Goal: Task Accomplishment & Management: Complete application form

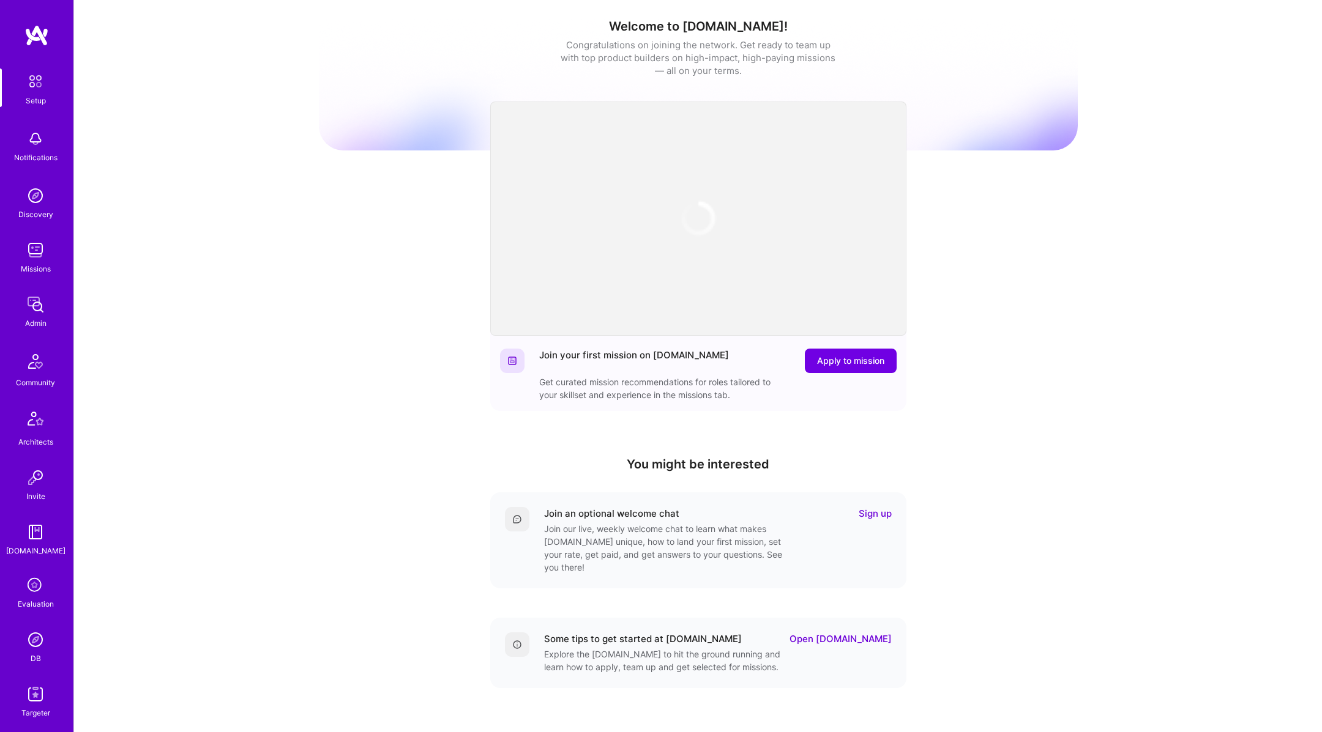
scroll to position [52, 0]
click at [27, 694] on img at bounding box center [35, 697] width 24 height 24
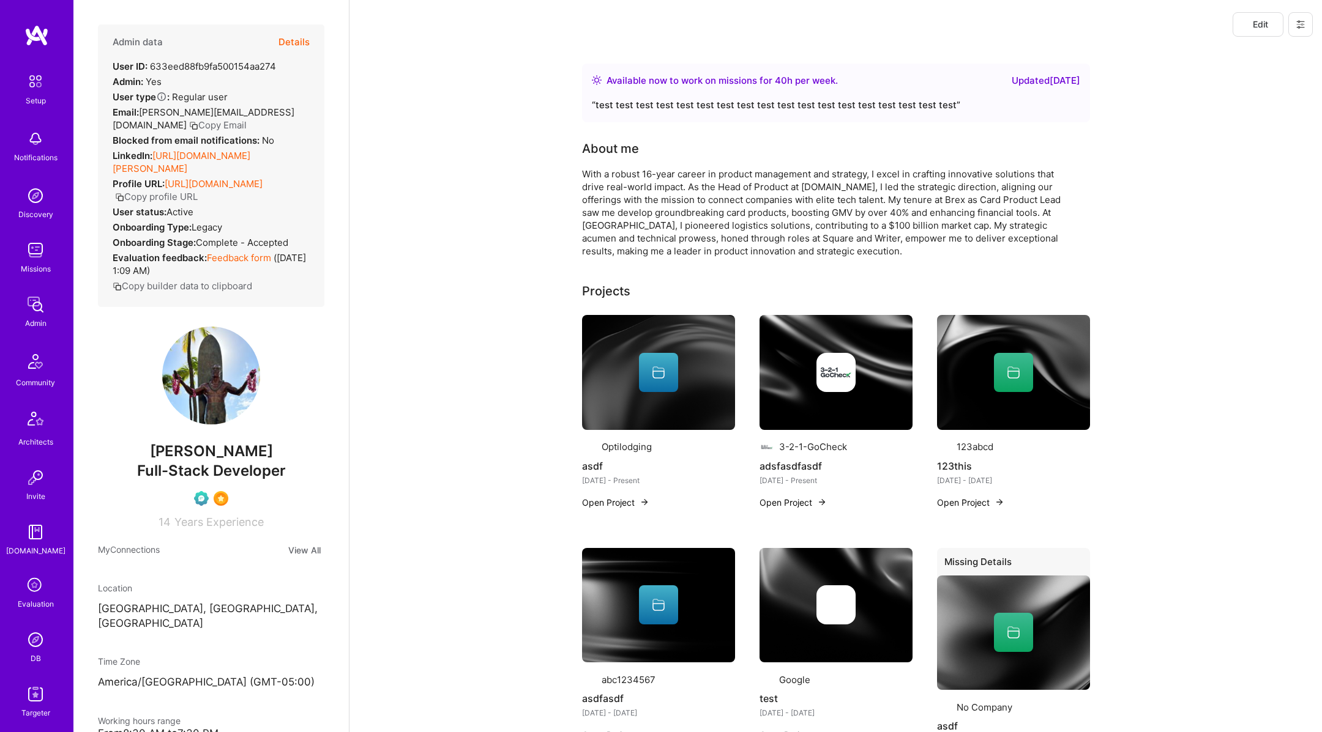
click at [1299, 28] on icon at bounding box center [1300, 24] width 7 height 7
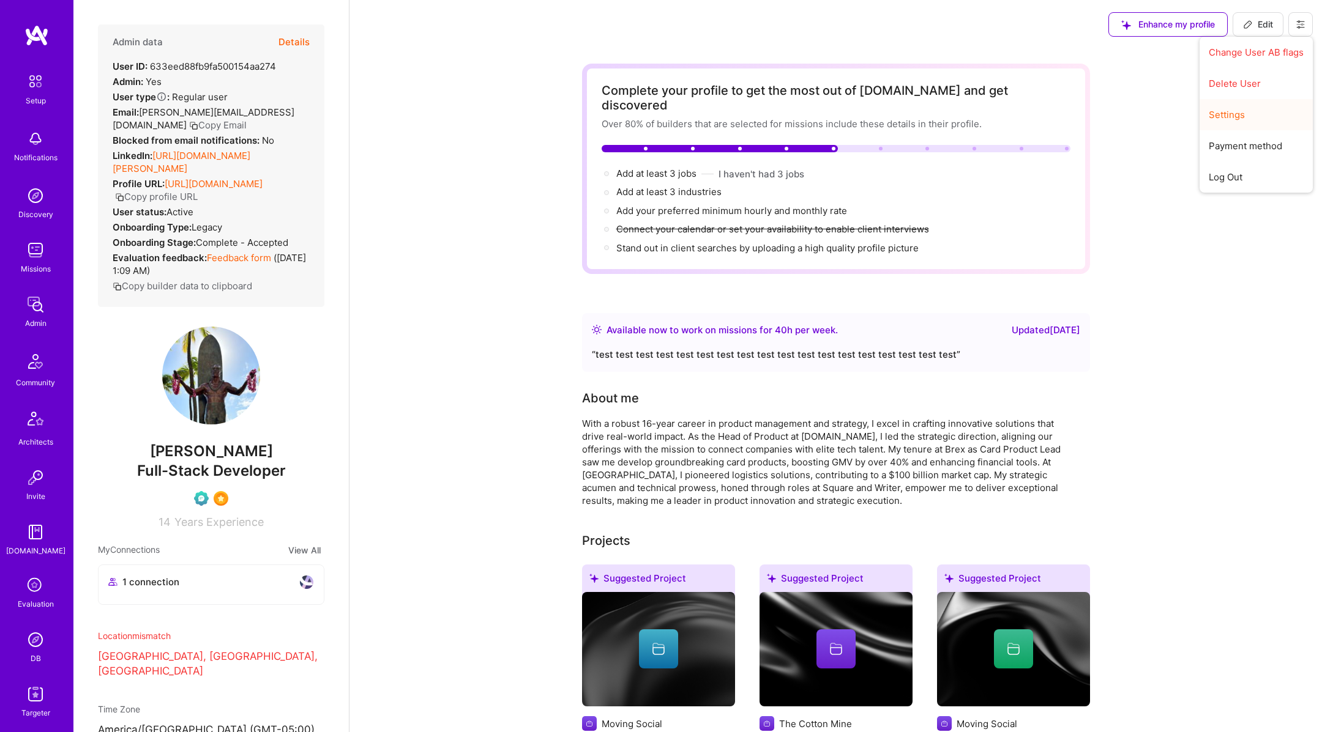
click at [1243, 108] on button "Settings" at bounding box center [1255, 114] width 113 height 31
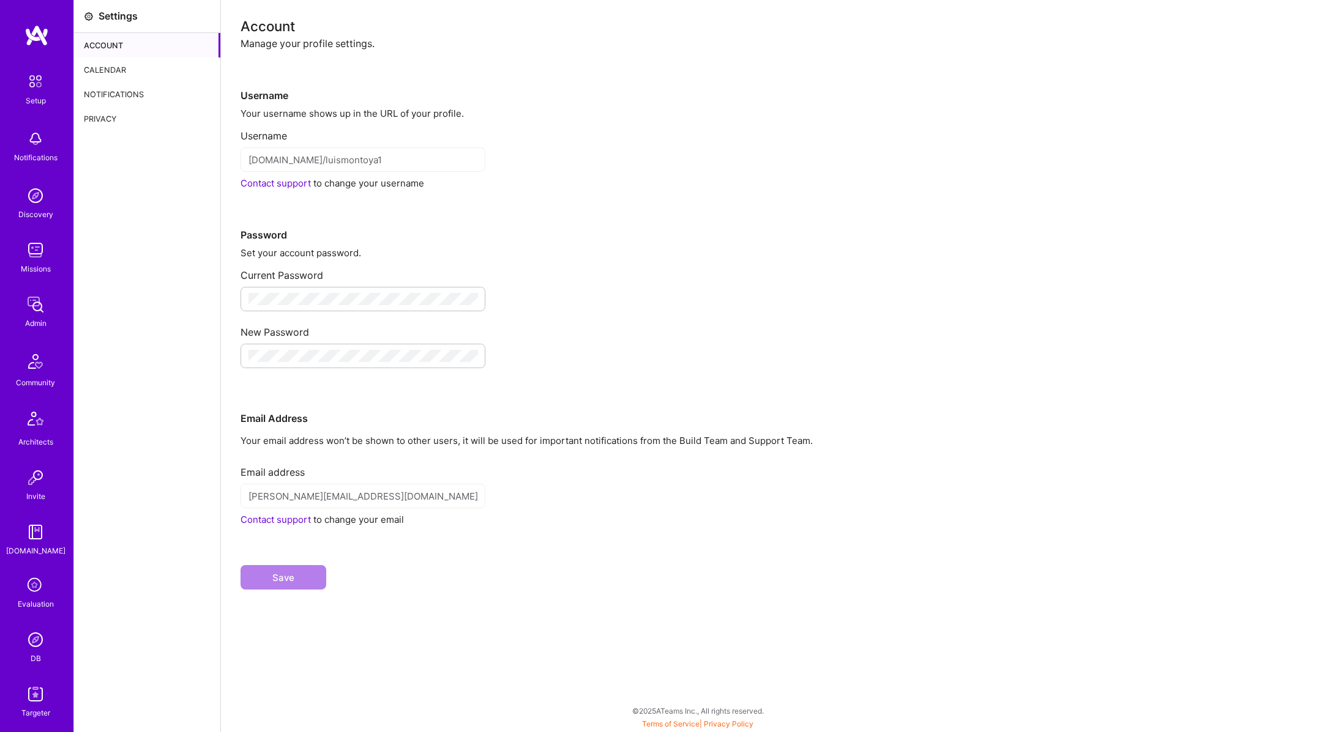
click at [122, 66] on div "Calendar" at bounding box center [147, 70] width 146 height 24
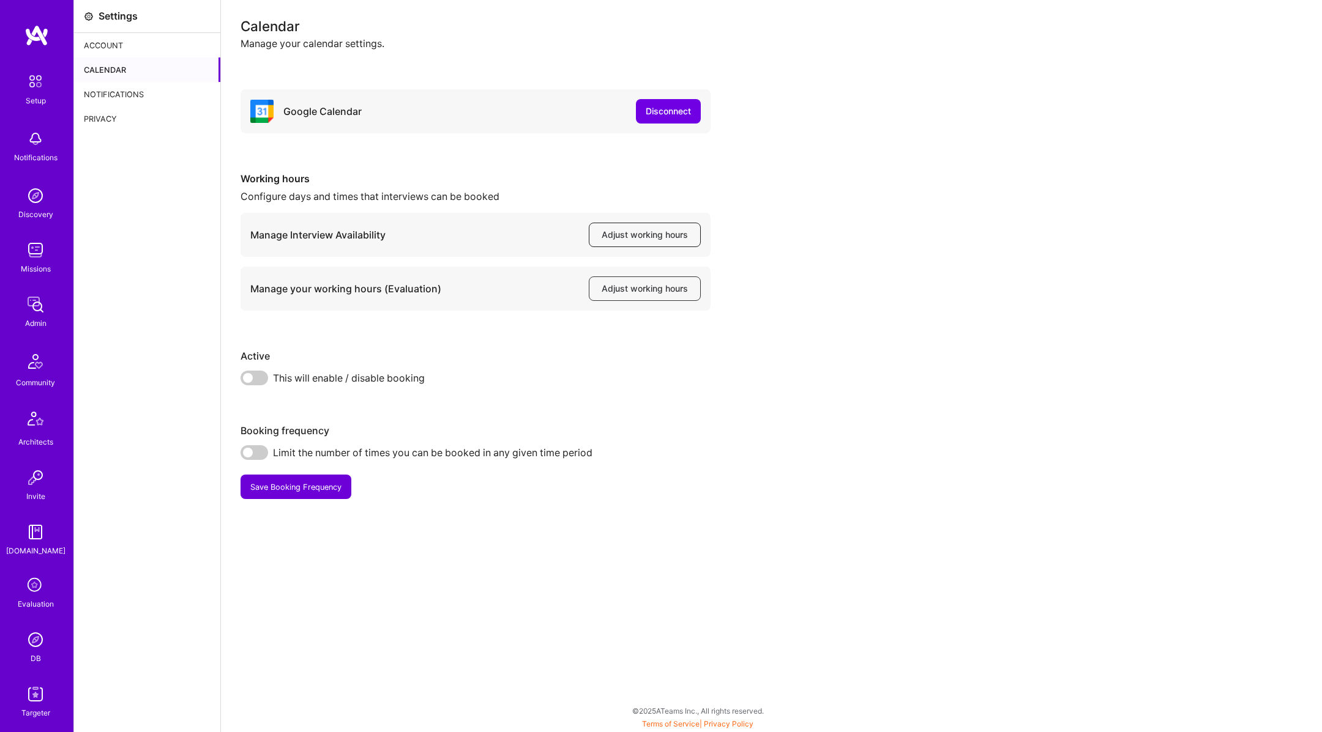
click at [623, 240] on span "Adjust working hours" at bounding box center [645, 235] width 86 height 12
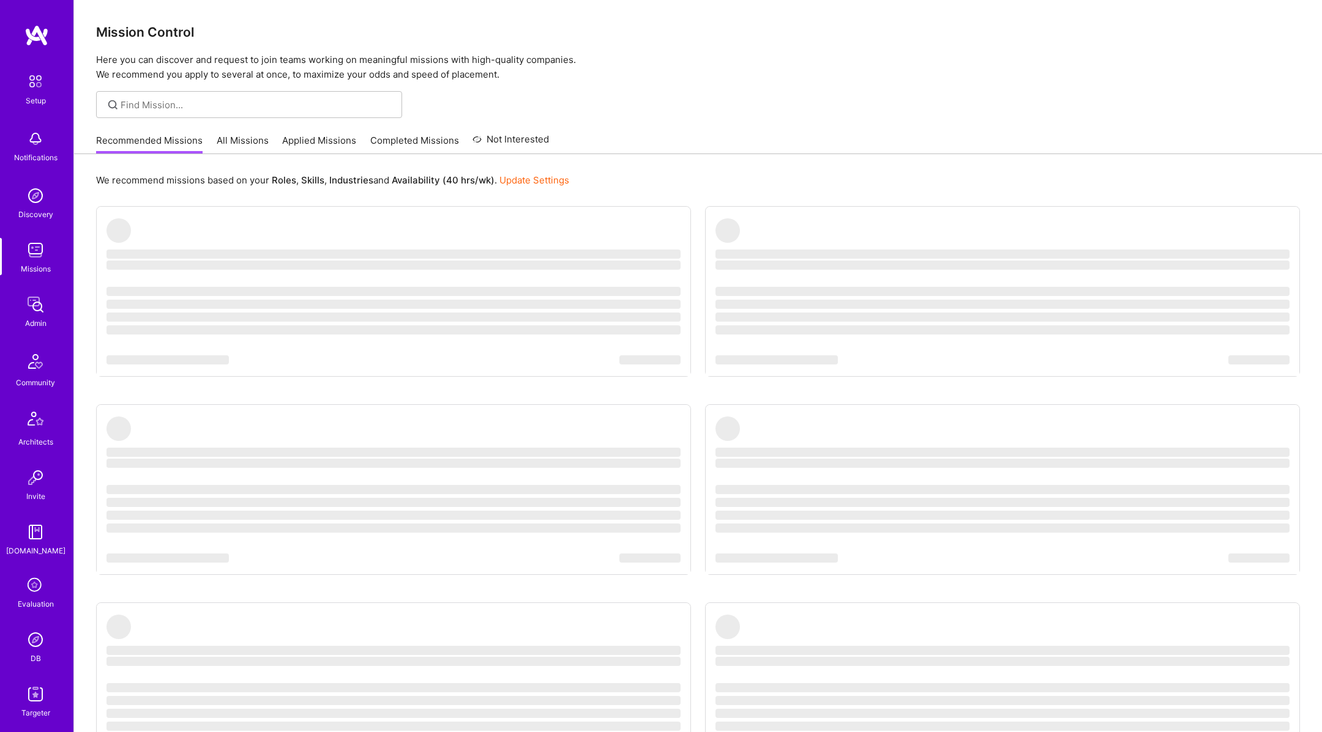
scroll to position [52, 0]
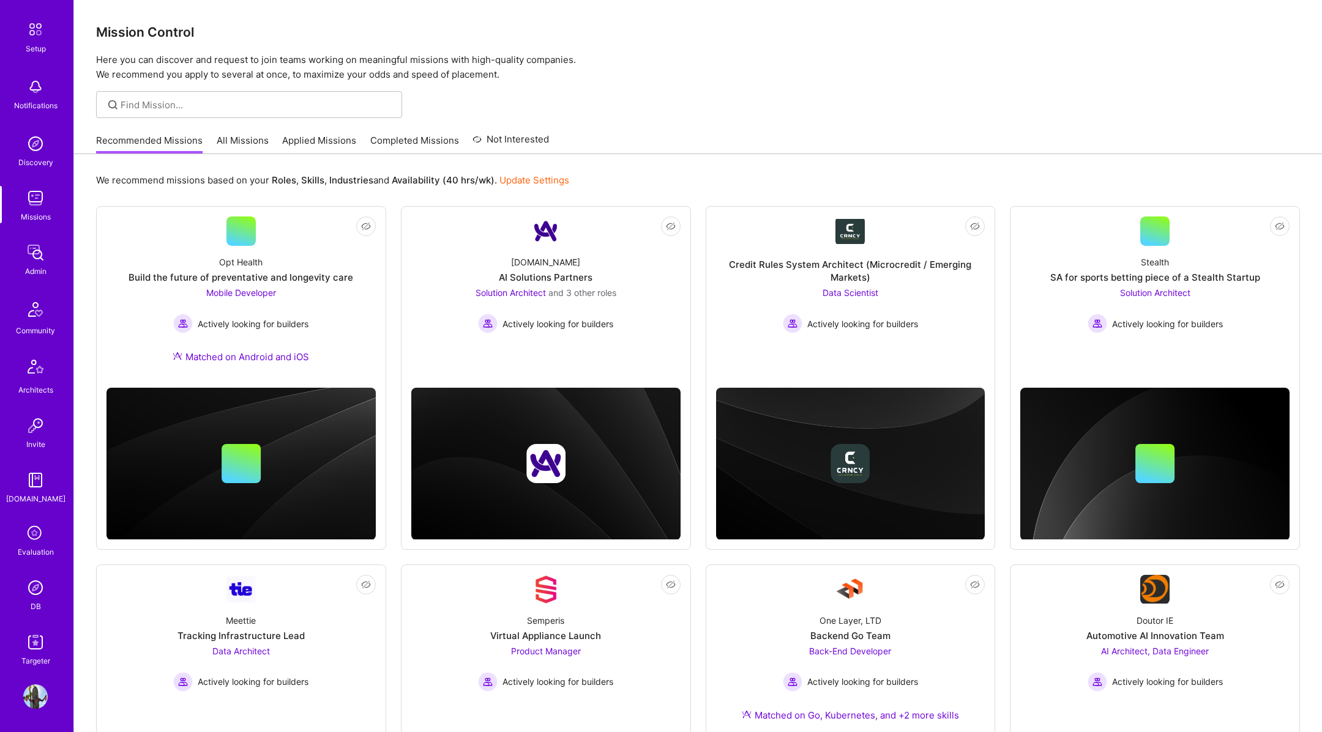
click at [17, 195] on link "Missions" at bounding box center [36, 204] width 76 height 37
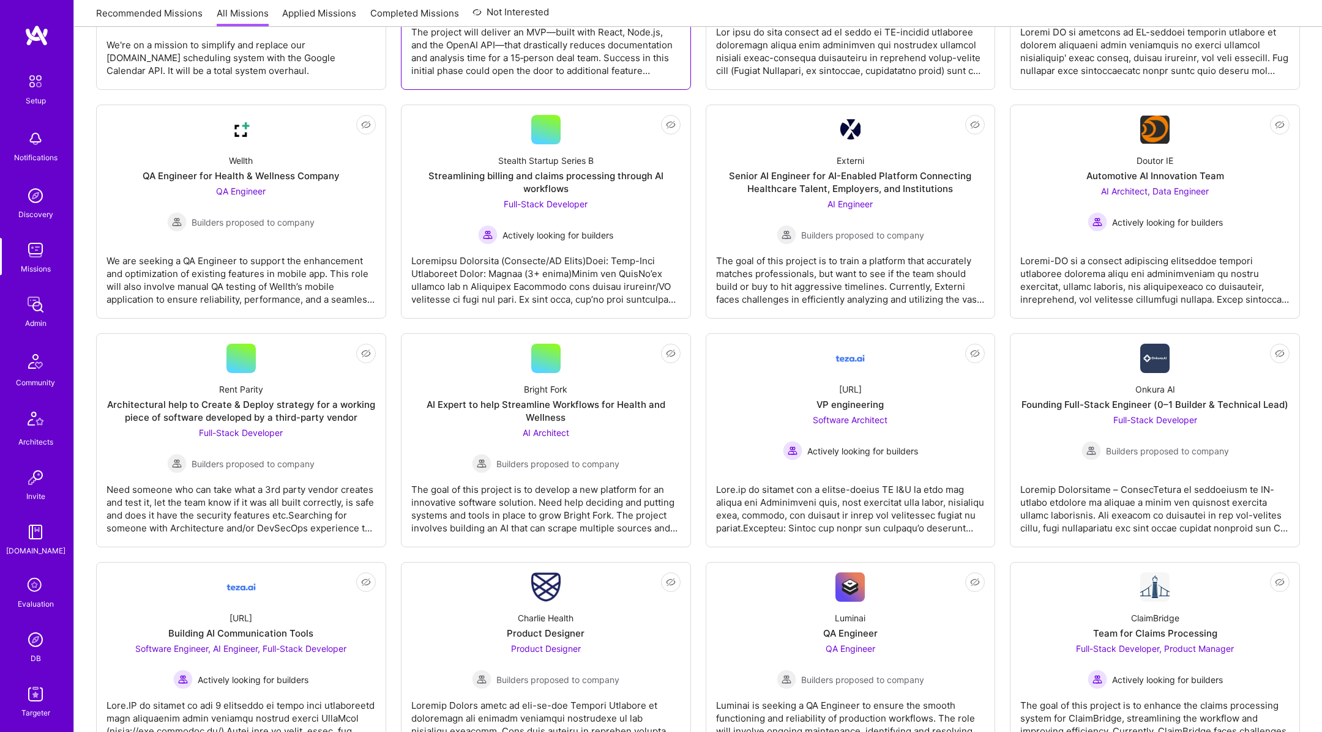
scroll to position [359, 0]
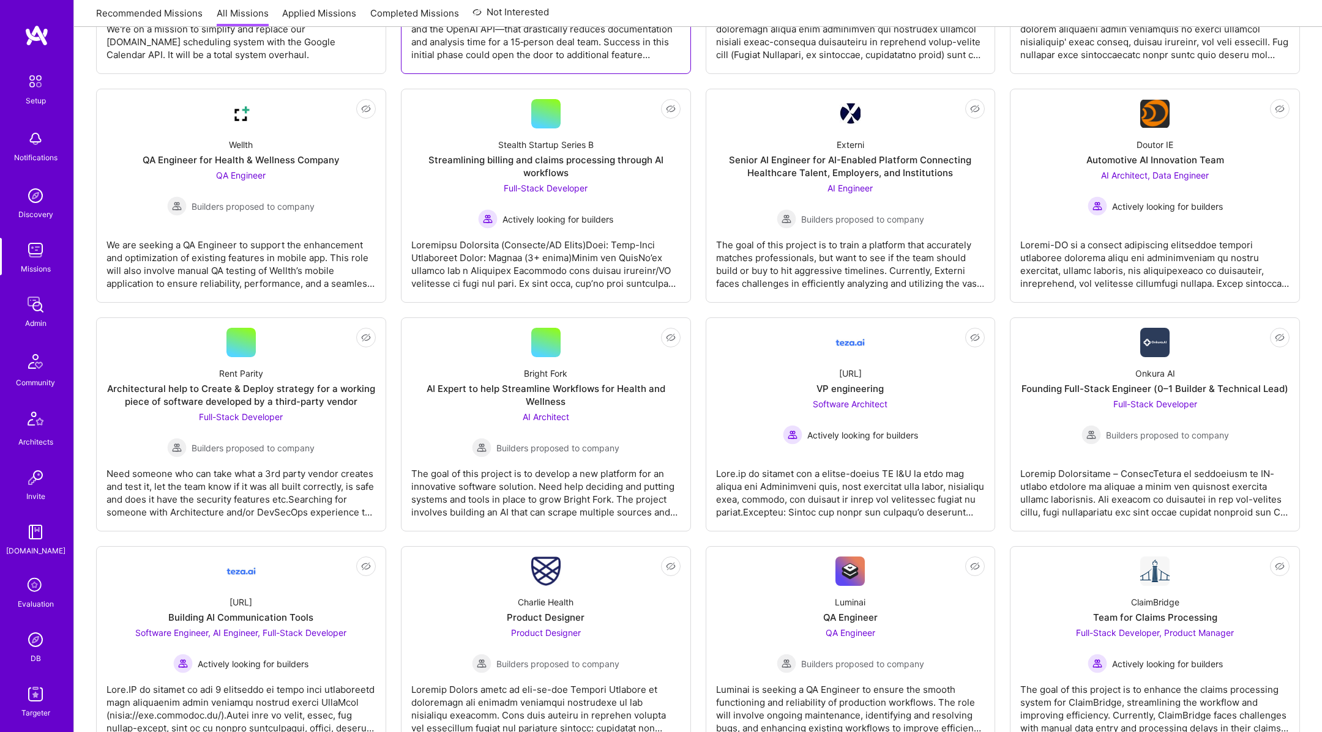
click at [594, 392] on div "AI Expert to help Streamline Workflows for Health and Wellness" at bounding box center [545, 395] width 269 height 26
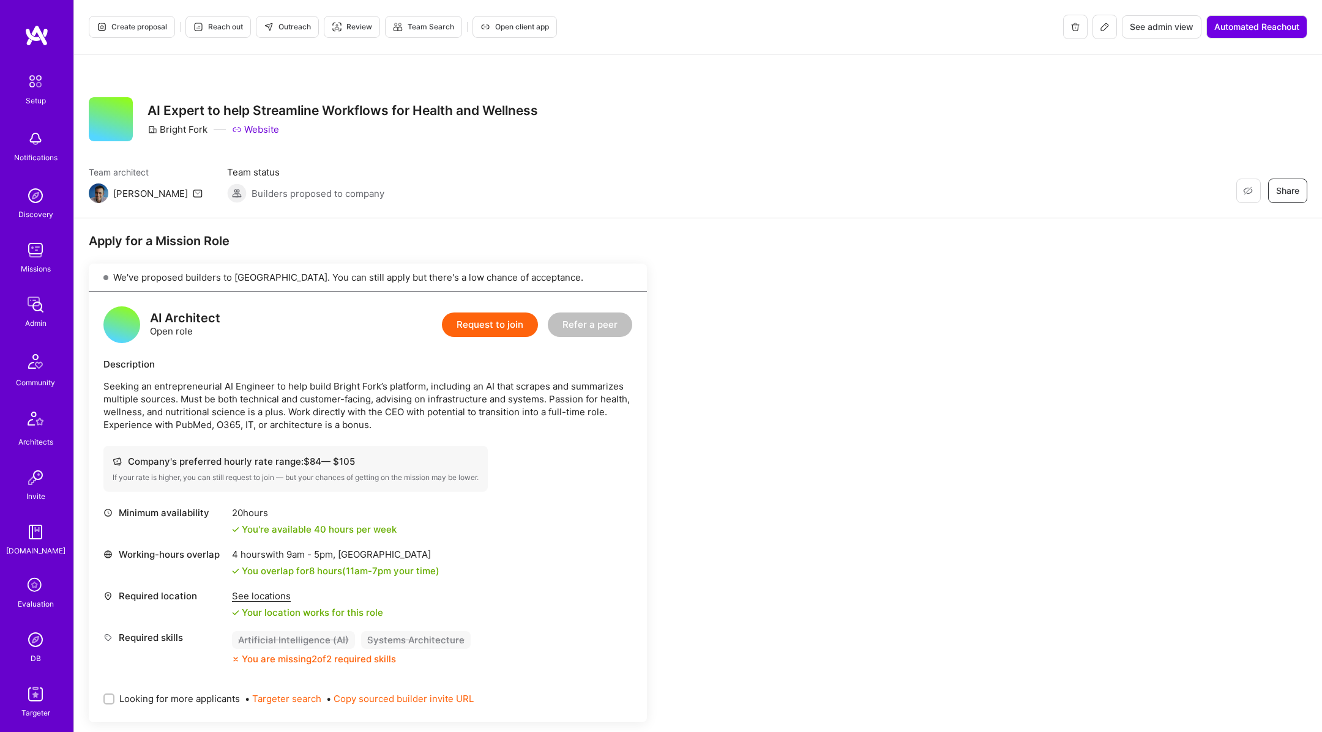
click at [497, 326] on button "Request to join" at bounding box center [490, 325] width 96 height 24
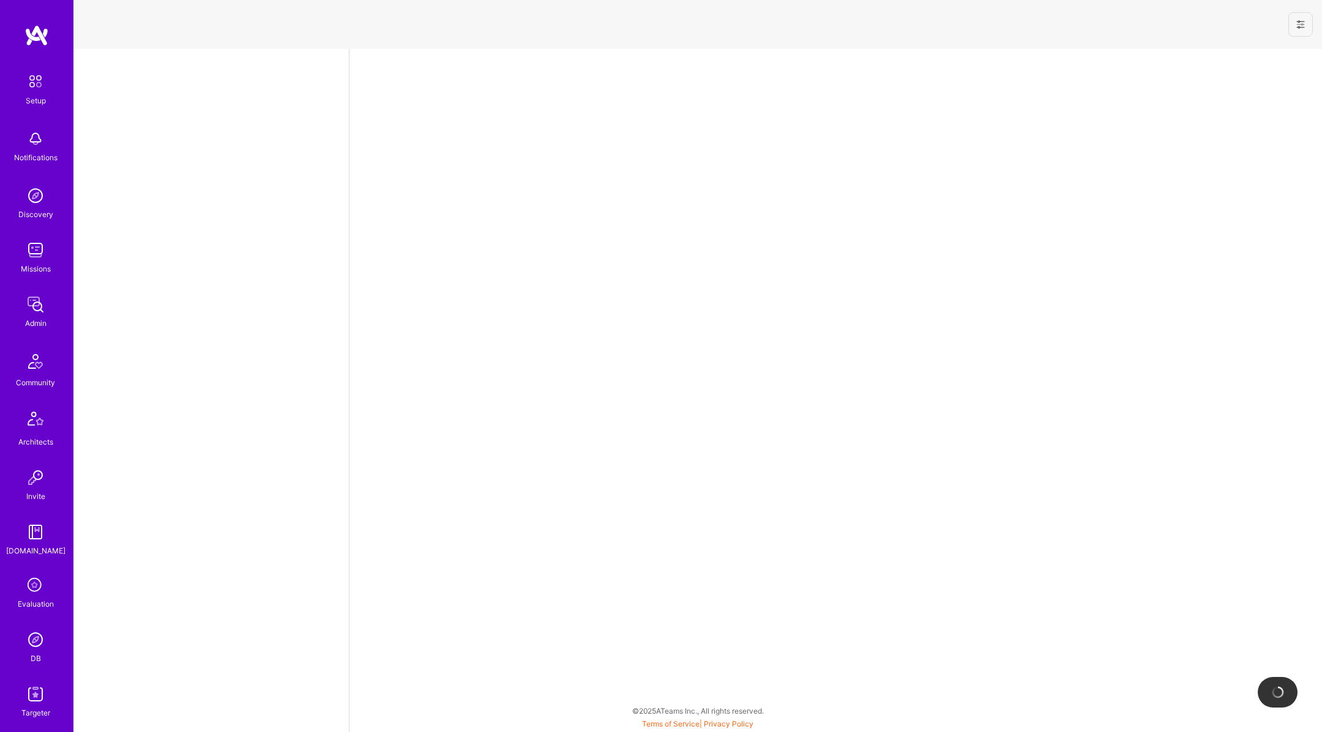
select select "US"
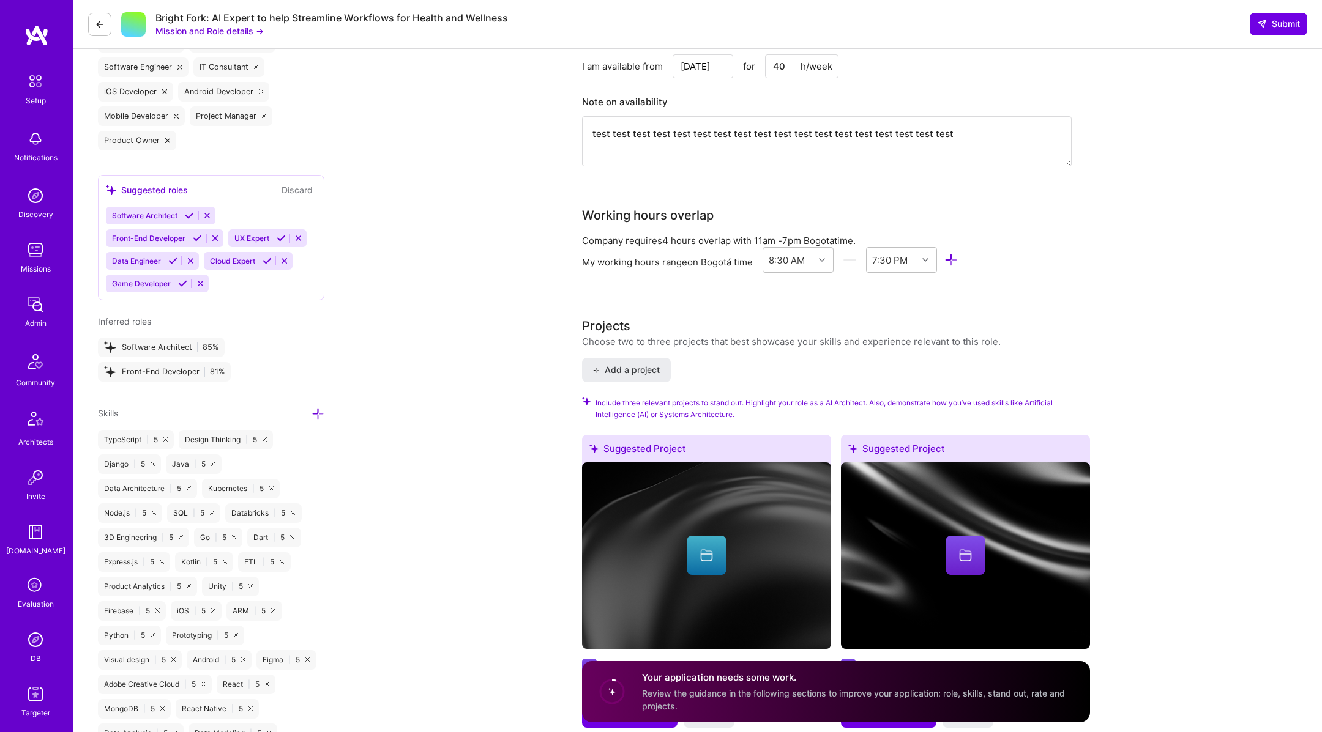
scroll to position [1067, 0]
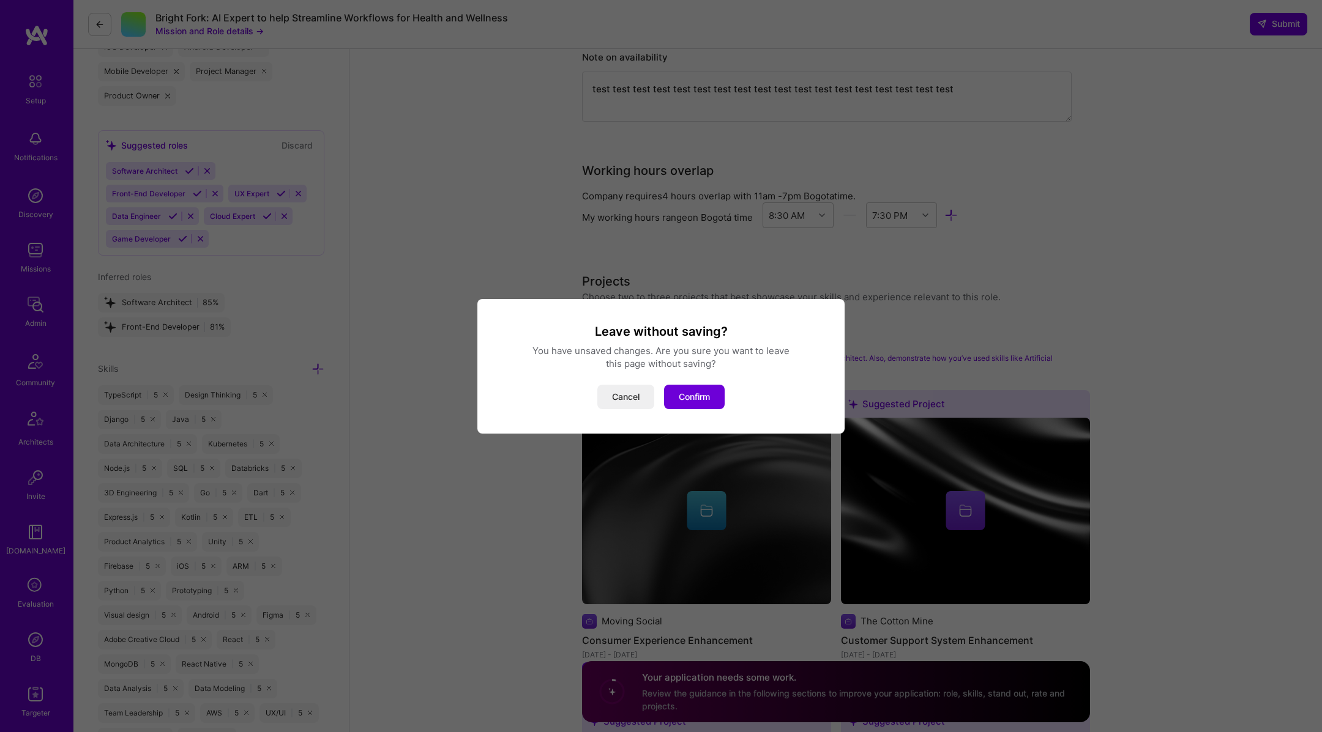
click at [691, 373] on div "Leave without saving? You have unsaved changes. Are you sure you want to leave …" at bounding box center [661, 367] width 338 height 86
click at [687, 397] on button "Confirm" at bounding box center [694, 397] width 61 height 24
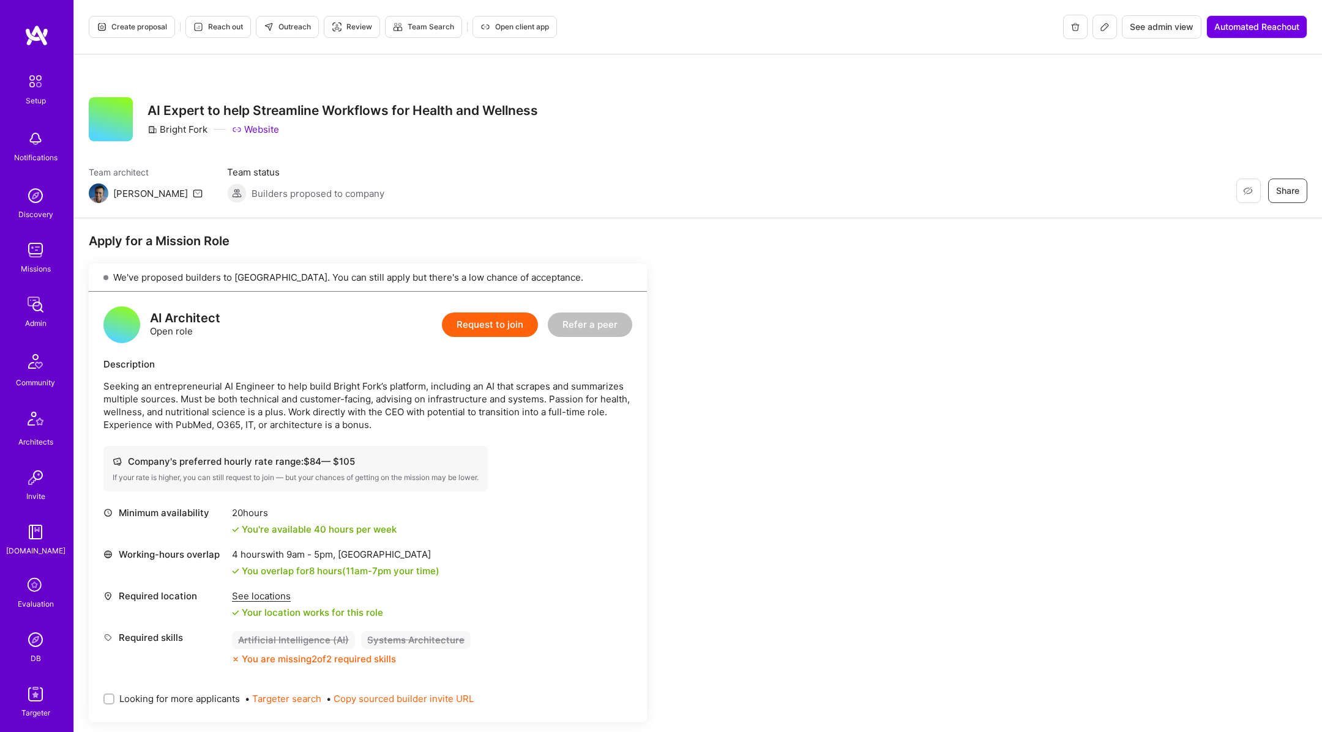
click at [29, 254] on img at bounding box center [35, 250] width 24 height 24
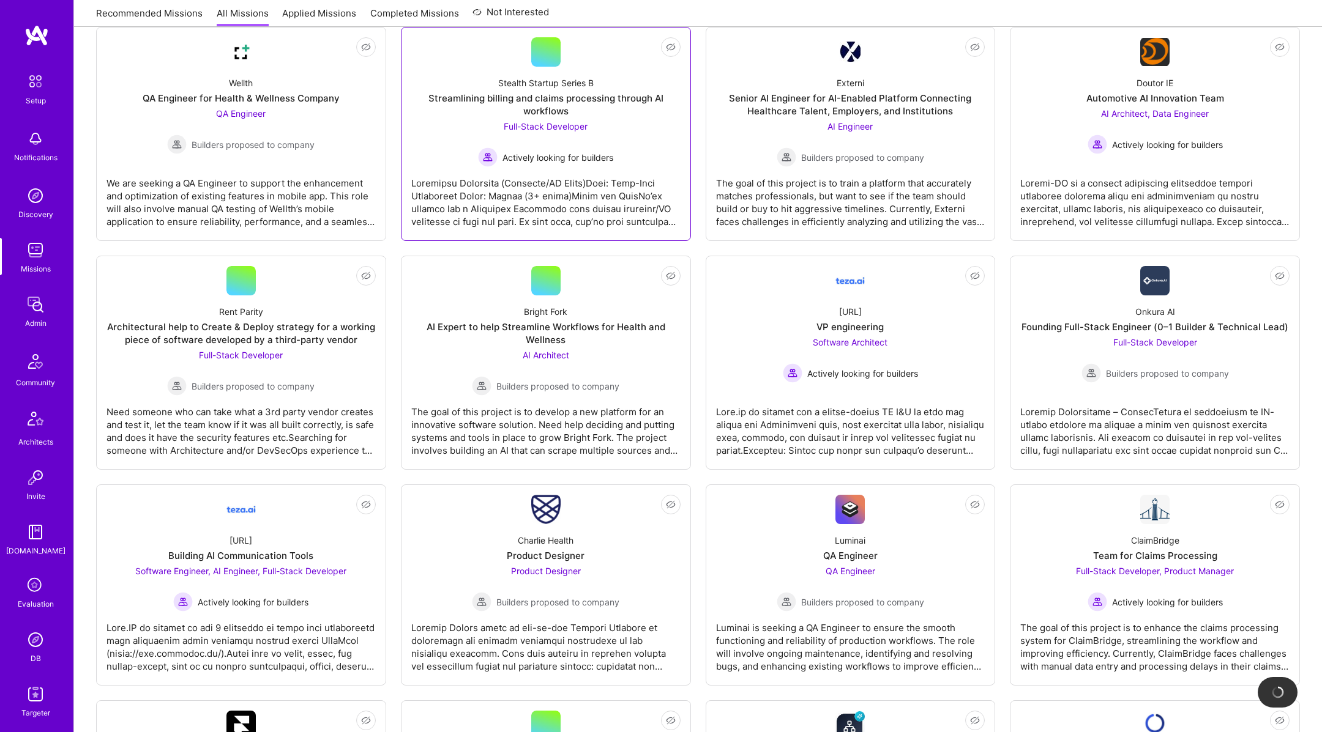
scroll to position [512, 0]
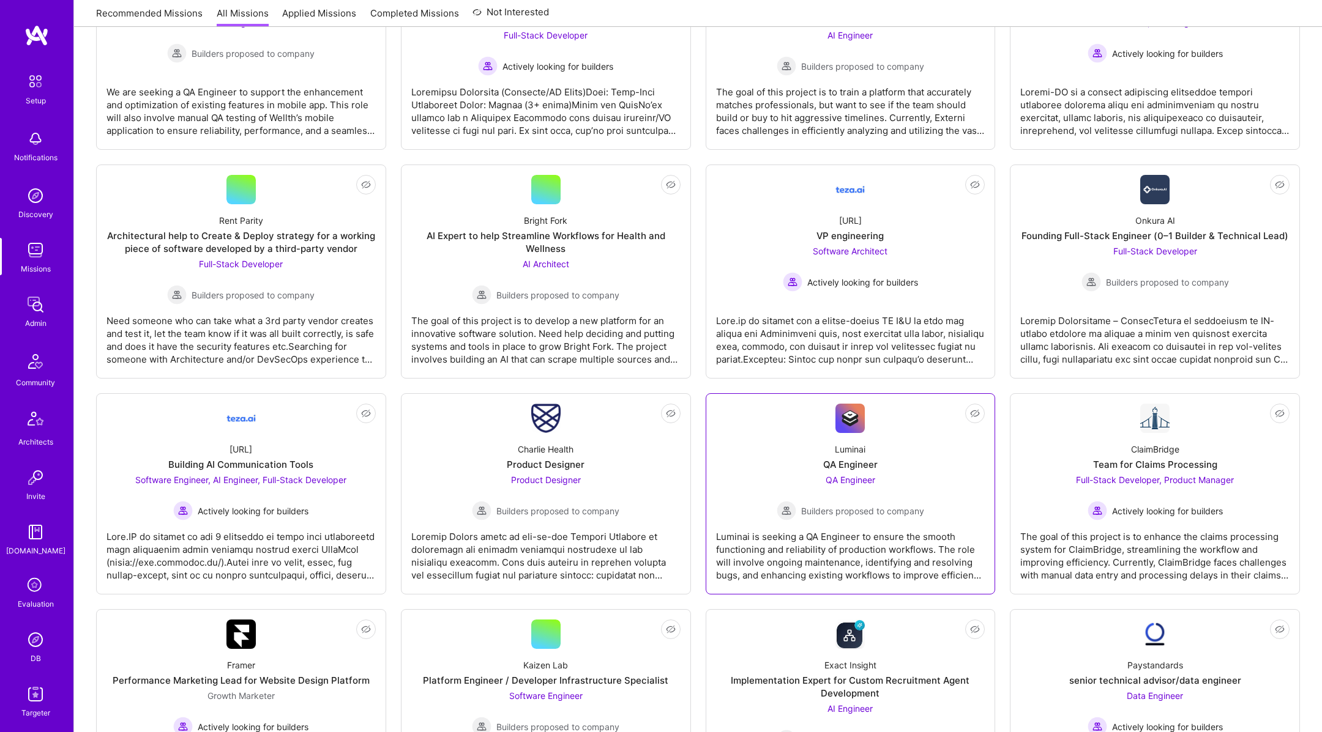
click at [764, 467] on div "Luminai QA Engineer QA Engineer Builders proposed to company" at bounding box center [850, 477] width 269 height 88
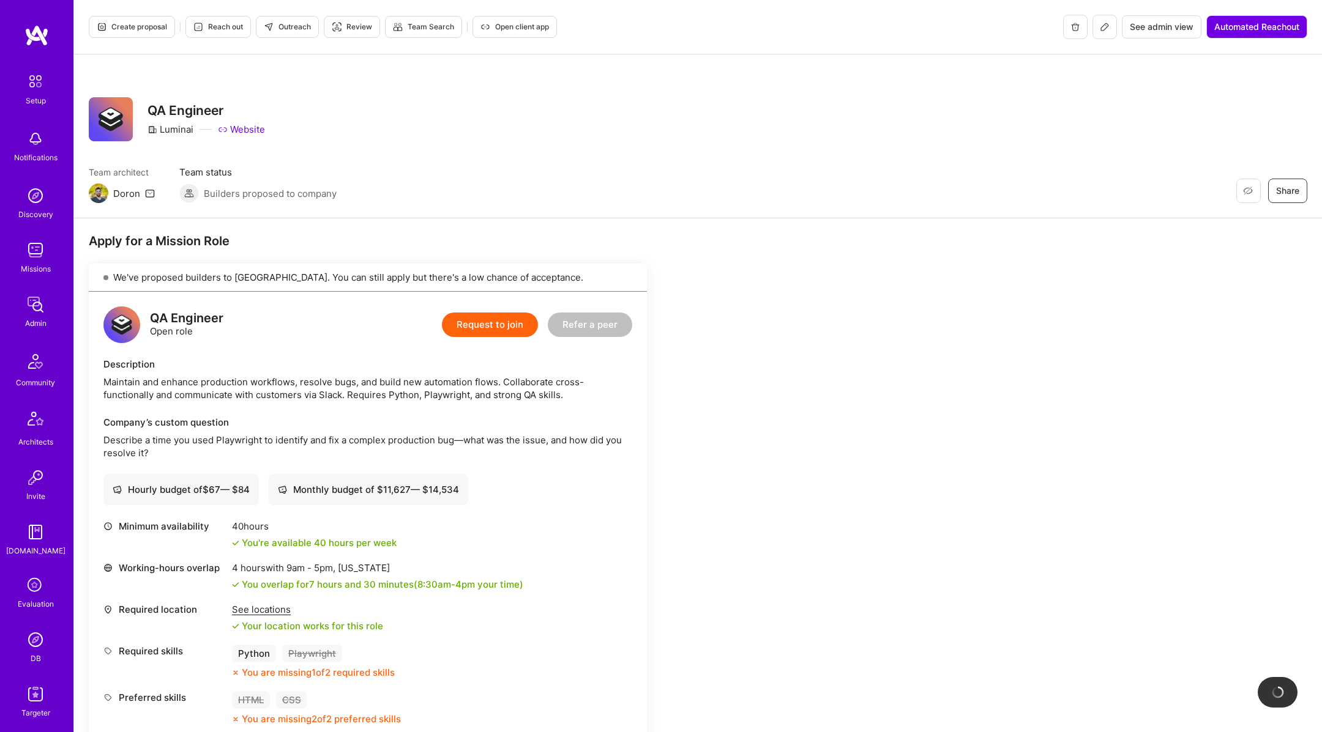
click at [515, 320] on button "Request to join" at bounding box center [490, 325] width 96 height 24
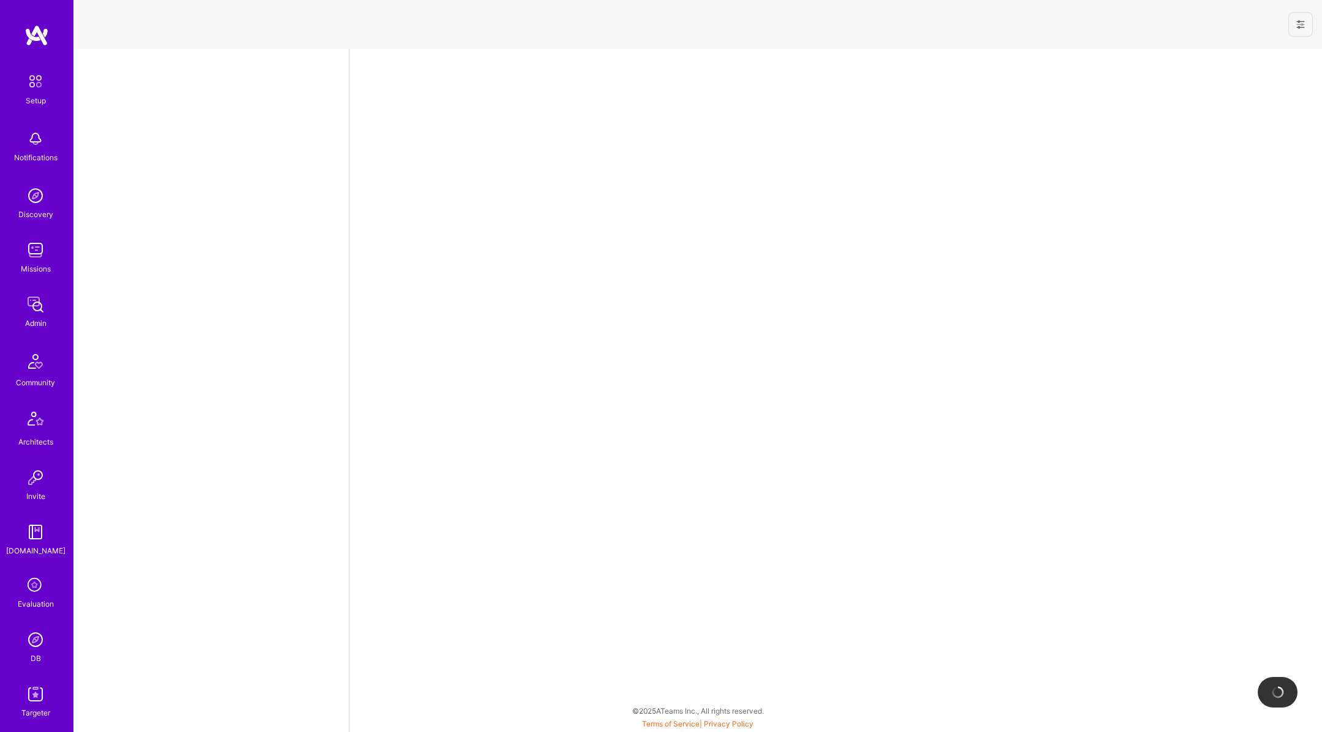
select select "US"
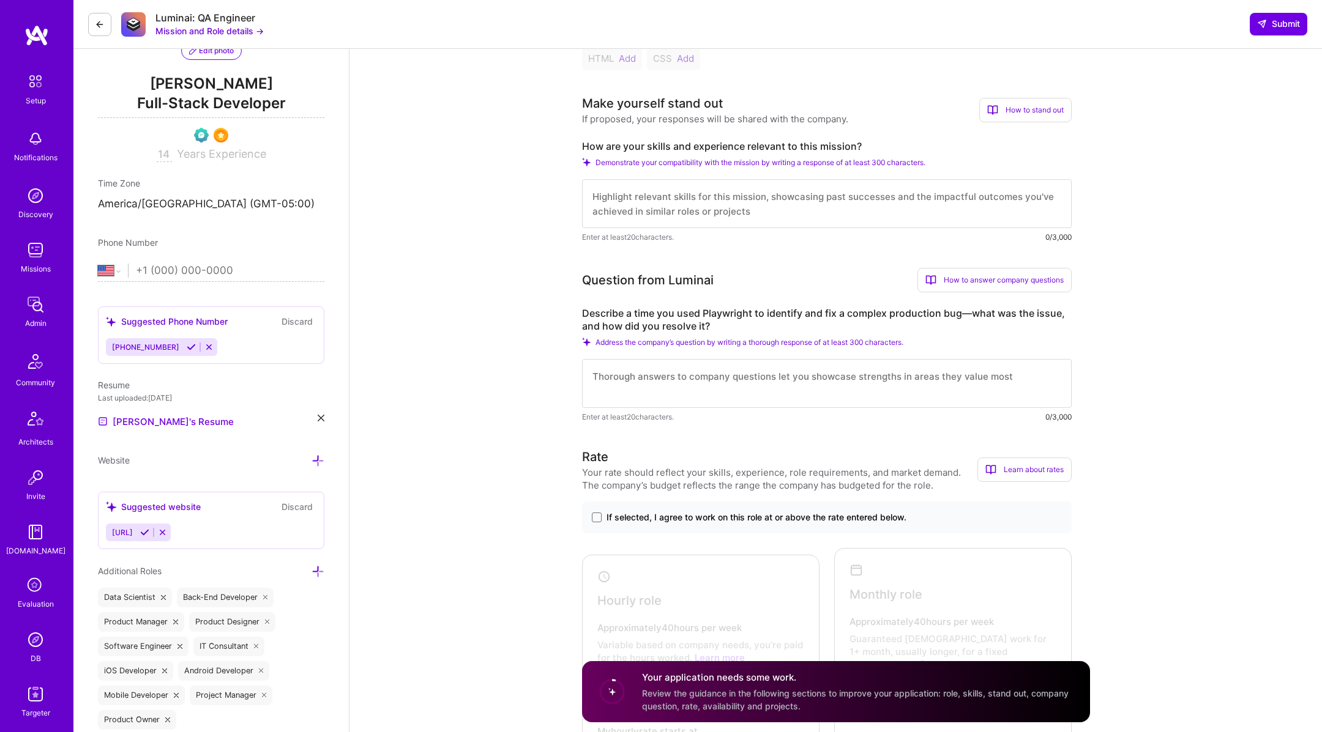
scroll to position [542, 0]
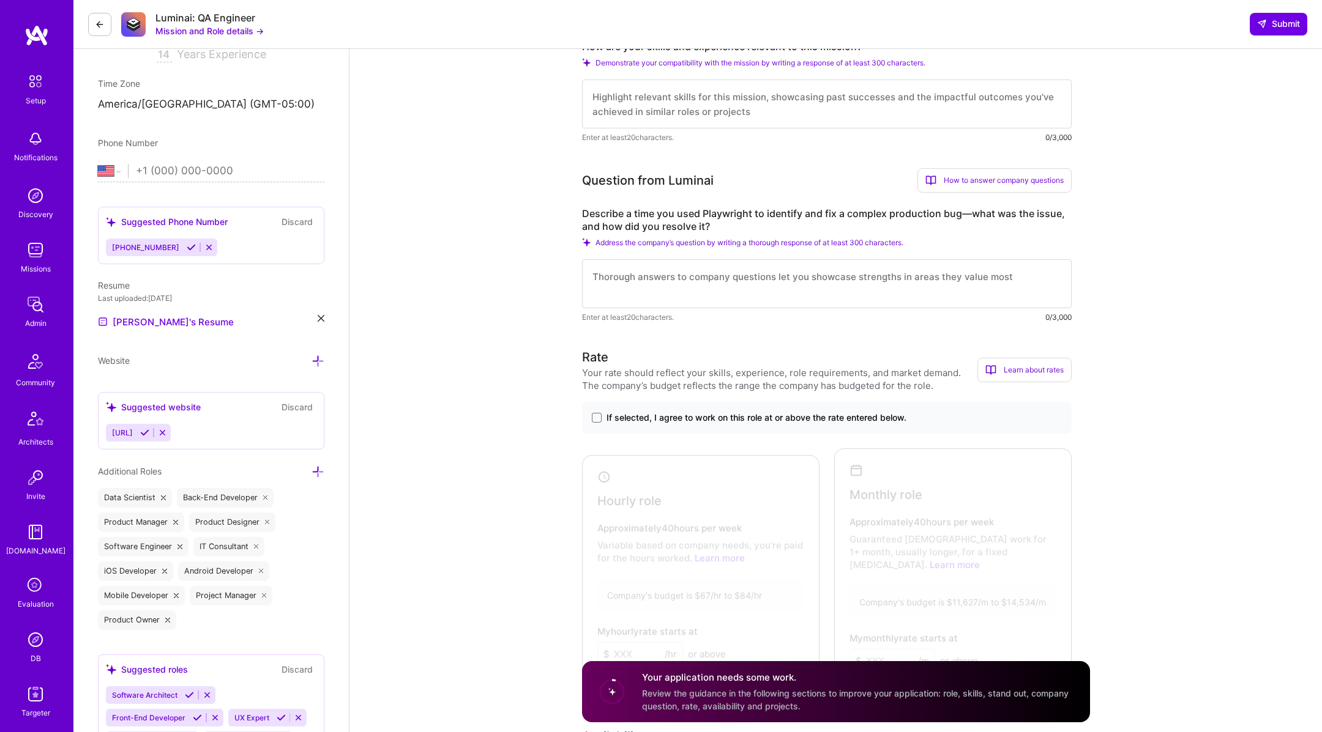
click at [672, 281] on textarea at bounding box center [827, 283] width 490 height 49
type textarea "werqwerqwe rqwer qwer qwe rwqer wer wqerqwer qwer qwer qwerqwerqwer qwer wqer q…"
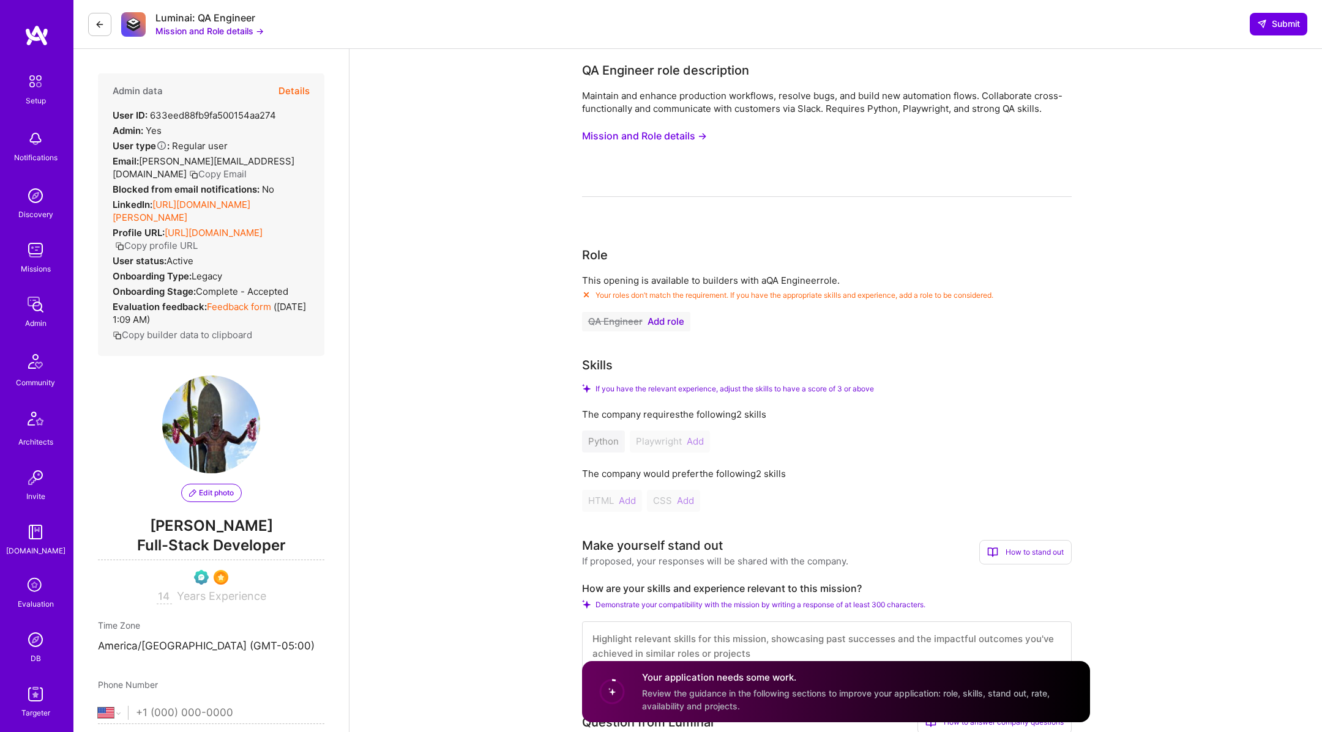
select select "US"
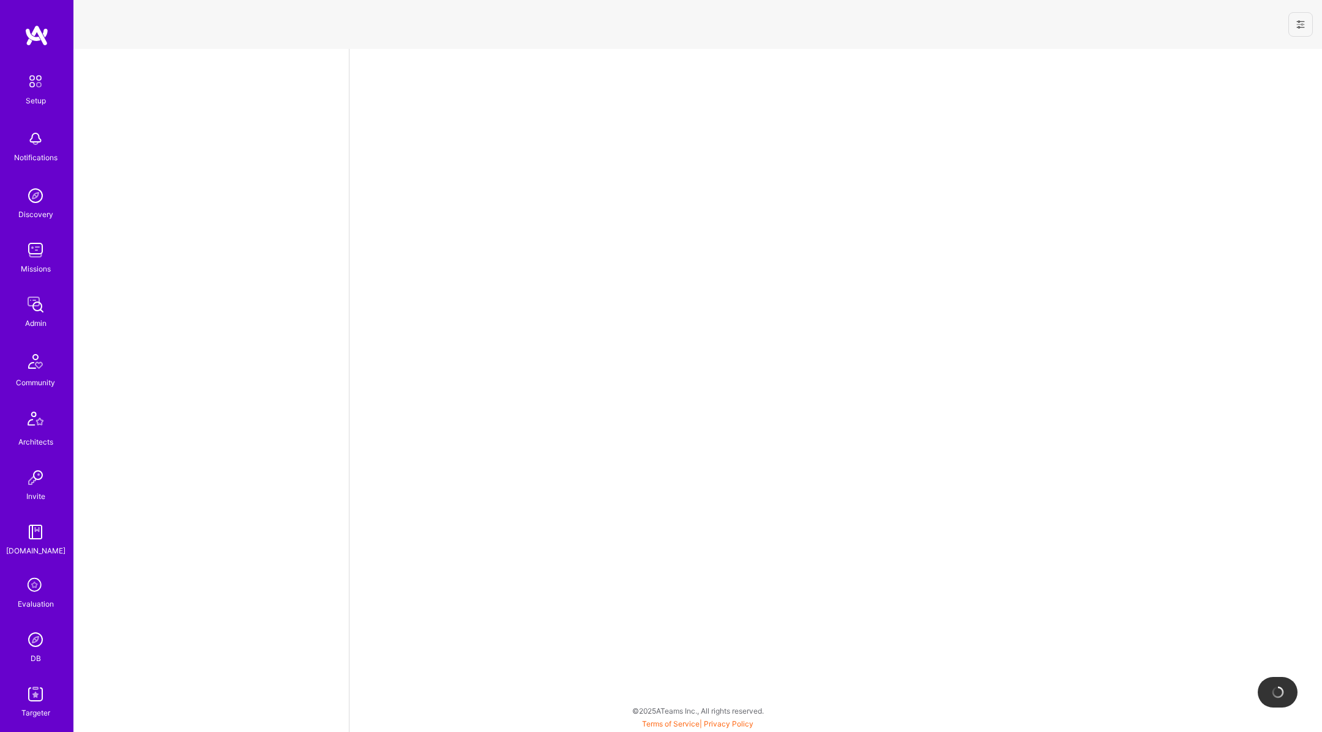
select select "US"
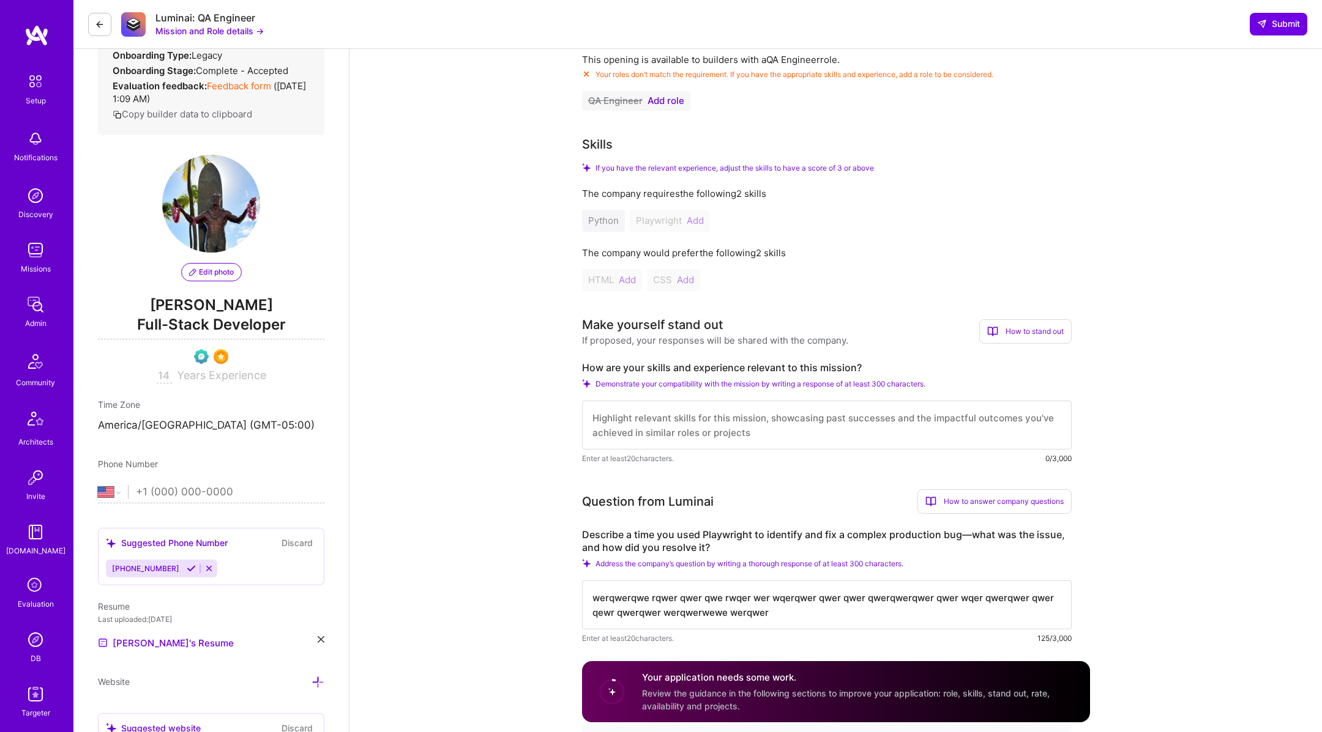
scroll to position [222, 0]
click at [683, 423] on textarea at bounding box center [827, 424] width 490 height 49
copy label "How are your skills and experience relevant to this mission?"
drag, startPoint x: 864, startPoint y: 365, endPoint x: 576, endPoint y: 364, distance: 287.6
